Goal: Register for event/course

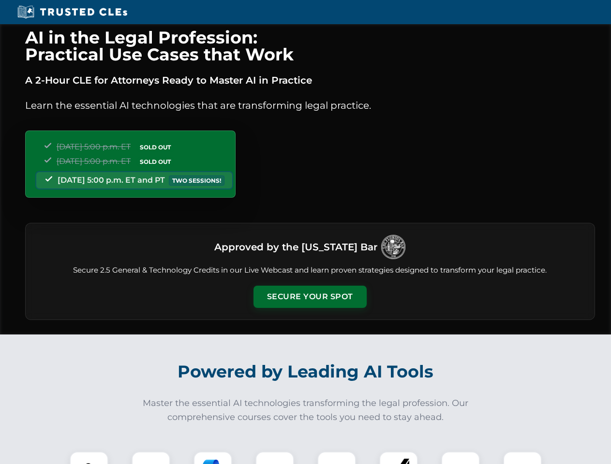
click at [310, 297] on button "Secure Your Spot" at bounding box center [310, 297] width 113 height 22
click at [89, 458] on img at bounding box center [89, 471] width 28 height 28
